Goal: Book appointment/travel/reservation

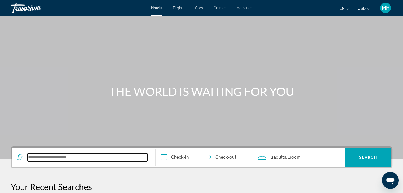
click at [44, 157] on input "Search widget" at bounding box center [88, 158] width 120 height 8
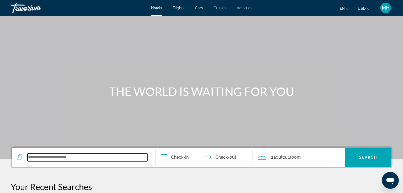
scroll to position [129, 0]
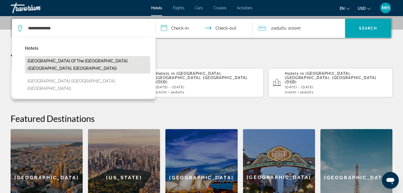
click at [73, 60] on button "[GEOGRAPHIC_DATA] of the [GEOGRAPHIC_DATA] ([GEOGRAPHIC_DATA], [GEOGRAPHIC_DATA…" at bounding box center [87, 64] width 125 height 17
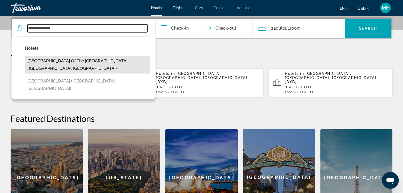
type input "**********"
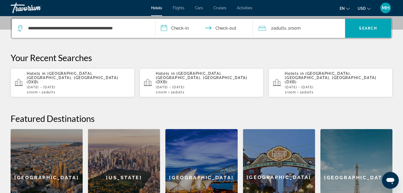
click at [179, 28] on input "**********" at bounding box center [205, 29] width 100 height 21
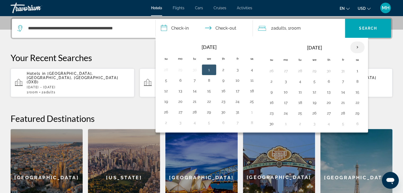
click at [355, 47] on th "Next month" at bounding box center [357, 48] width 14 height 12
click at [298, 92] on button "10" at bounding box center [300, 91] width 8 height 7
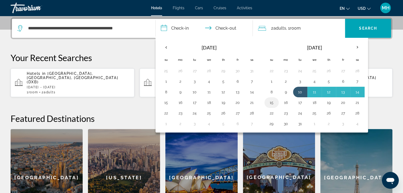
click at [272, 103] on button "15" at bounding box center [271, 102] width 8 height 7
type input "**********"
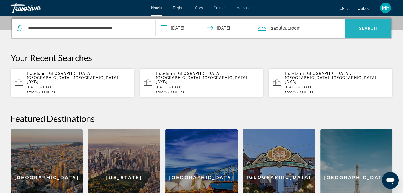
click at [364, 26] on span "Search" at bounding box center [368, 28] width 18 height 4
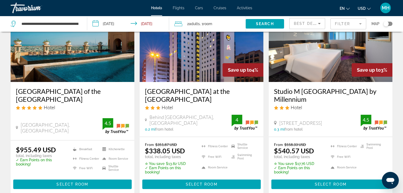
scroll to position [26, 0]
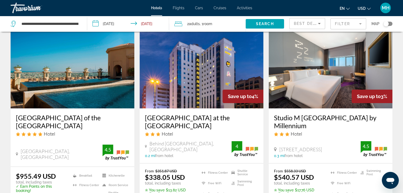
click at [72, 82] on img "Main content" at bounding box center [73, 66] width 124 height 85
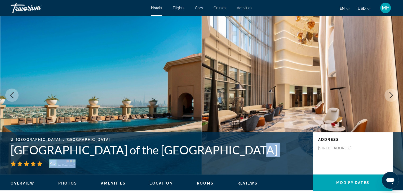
drag, startPoint x: 221, startPoint y: 150, endPoint x: 227, endPoint y: 161, distance: 12.7
click at [227, 161] on div "Dubai, , United Arab Emirates Sheraton Mall of the Emirates Hotel Dubai 4.5" at bounding box center [159, 153] width 297 height 30
click at [227, 161] on div "4.5" at bounding box center [159, 164] width 297 height 8
click at [393, 96] on icon "Next image" at bounding box center [391, 95] width 6 height 6
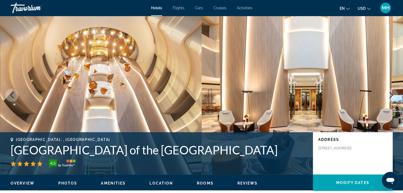
click at [393, 96] on icon "Next image" at bounding box center [391, 95] width 6 height 6
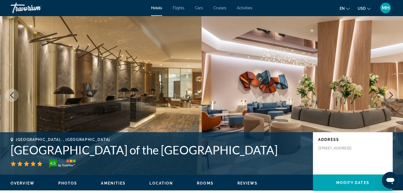
click at [393, 96] on icon "Next image" at bounding box center [391, 95] width 6 height 6
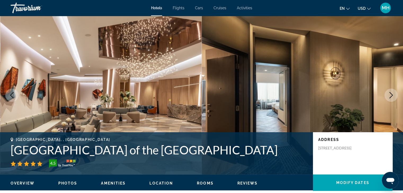
click at [393, 96] on icon "Next image" at bounding box center [391, 95] width 6 height 6
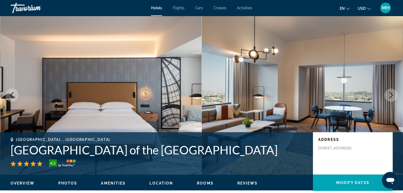
click at [393, 96] on icon "Next image" at bounding box center [391, 95] width 6 height 6
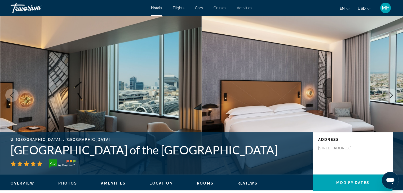
click at [393, 96] on icon "Next image" at bounding box center [391, 95] width 6 height 6
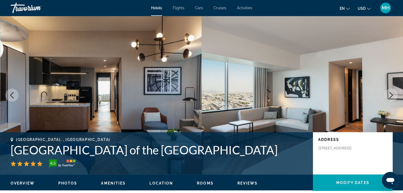
click at [393, 96] on icon "Next image" at bounding box center [391, 95] width 6 height 6
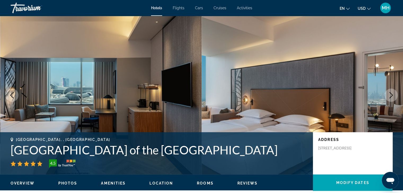
click at [393, 96] on icon "Next image" at bounding box center [391, 95] width 6 height 6
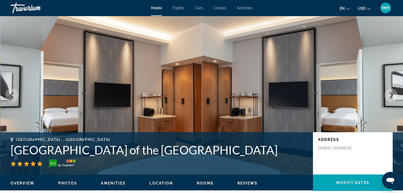
click at [393, 96] on icon "Next image" at bounding box center [391, 95] width 6 height 6
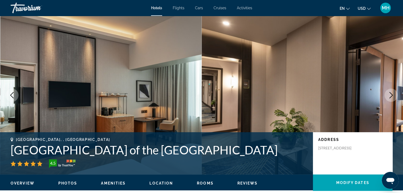
click at [393, 96] on icon "Next image" at bounding box center [391, 95] width 6 height 6
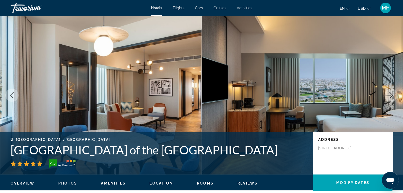
click at [393, 96] on icon "Next image" at bounding box center [391, 95] width 6 height 6
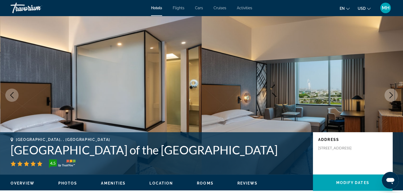
click at [393, 96] on icon "Next image" at bounding box center [391, 95] width 6 height 6
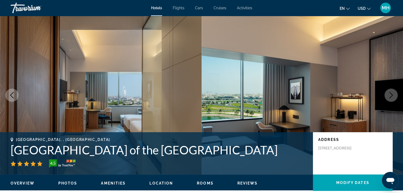
click at [393, 96] on icon "Next image" at bounding box center [391, 95] width 6 height 6
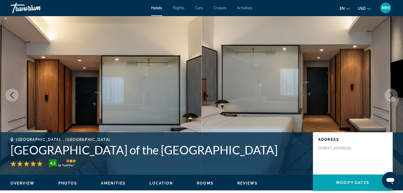
click at [393, 96] on icon "Next image" at bounding box center [391, 95] width 6 height 6
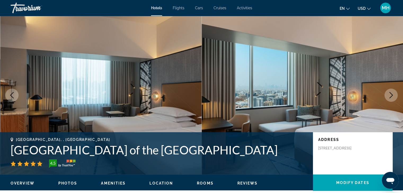
click at [393, 96] on icon "Next image" at bounding box center [391, 95] width 6 height 6
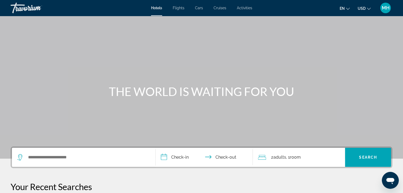
scroll to position [26, 0]
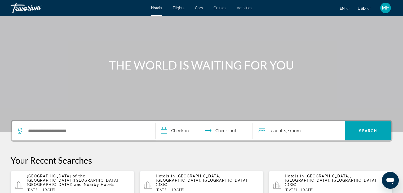
click at [74, 183] on span "and Nearby Hotels" at bounding box center [94, 185] width 40 height 4
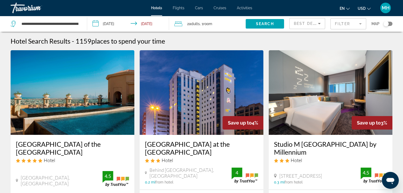
scroll to position [26, 0]
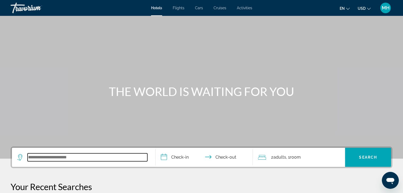
click at [41, 155] on input "Search widget" at bounding box center [88, 158] width 120 height 8
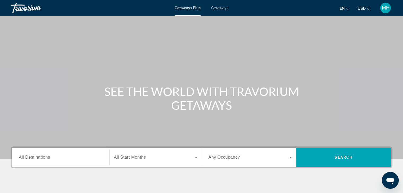
click at [44, 156] on span "All Destinations" at bounding box center [34, 157] width 31 height 4
click at [44, 156] on input "Destination All Destinations" at bounding box center [61, 158] width 84 height 6
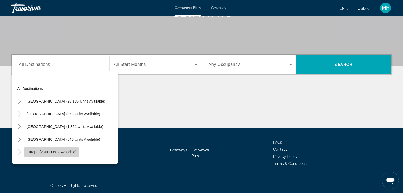
click at [40, 151] on span "Europe (2,400 units available)" at bounding box center [51, 152] width 50 height 4
type input "**********"
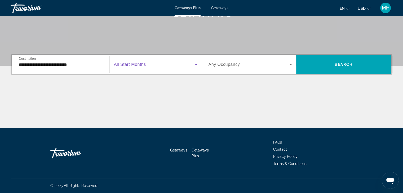
click at [195, 64] on icon "Search widget" at bounding box center [196, 64] width 6 height 6
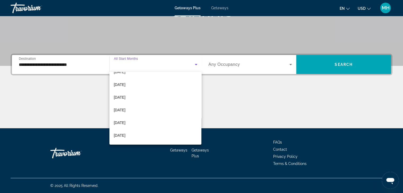
scroll to position [32, 0]
click at [125, 138] on span "March 2026" at bounding box center [120, 137] width 12 height 6
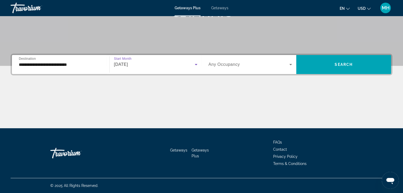
click at [290, 63] on icon "Search widget" at bounding box center [290, 64] width 6 height 6
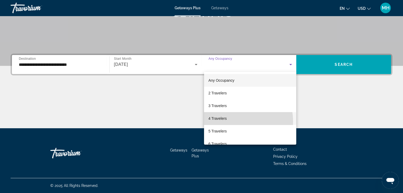
click at [230, 122] on mat-option "4 Travelers" at bounding box center [250, 118] width 92 height 13
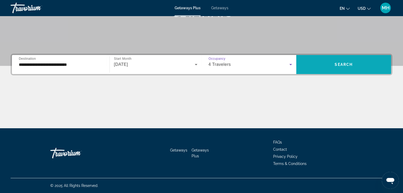
click at [328, 63] on span "Search widget" at bounding box center [343, 64] width 95 height 13
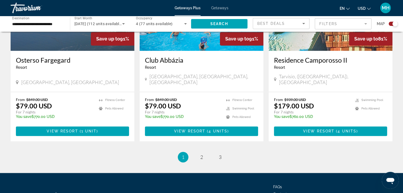
scroll to position [821, 0]
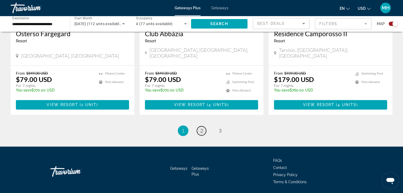
click at [201, 128] on span "2" at bounding box center [201, 131] width 3 height 6
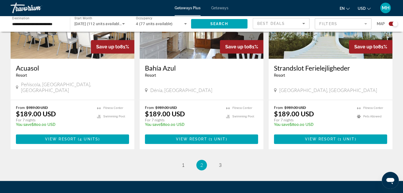
scroll to position [835, 0]
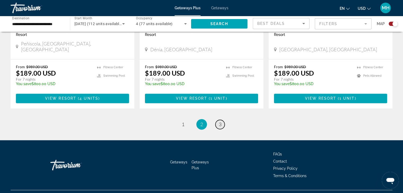
click at [219, 121] on span "3" at bounding box center [220, 124] width 3 height 6
